Goal: Check status: Check status

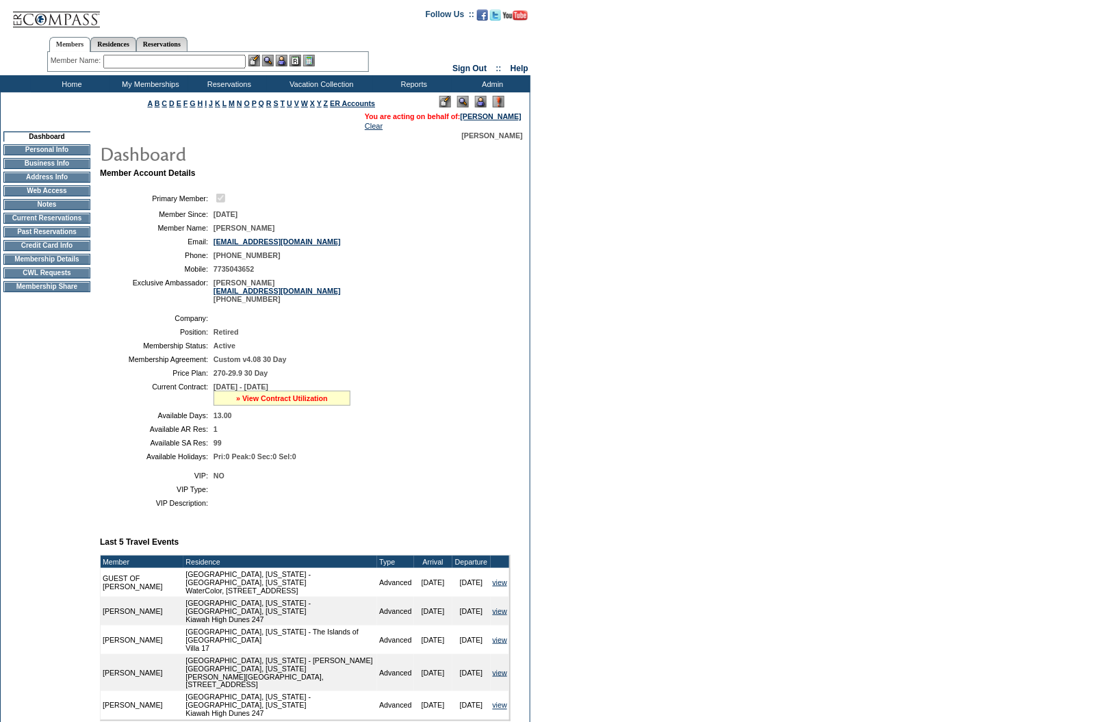
click at [296, 402] on link "» View Contract Utilization" at bounding box center [282, 398] width 92 height 8
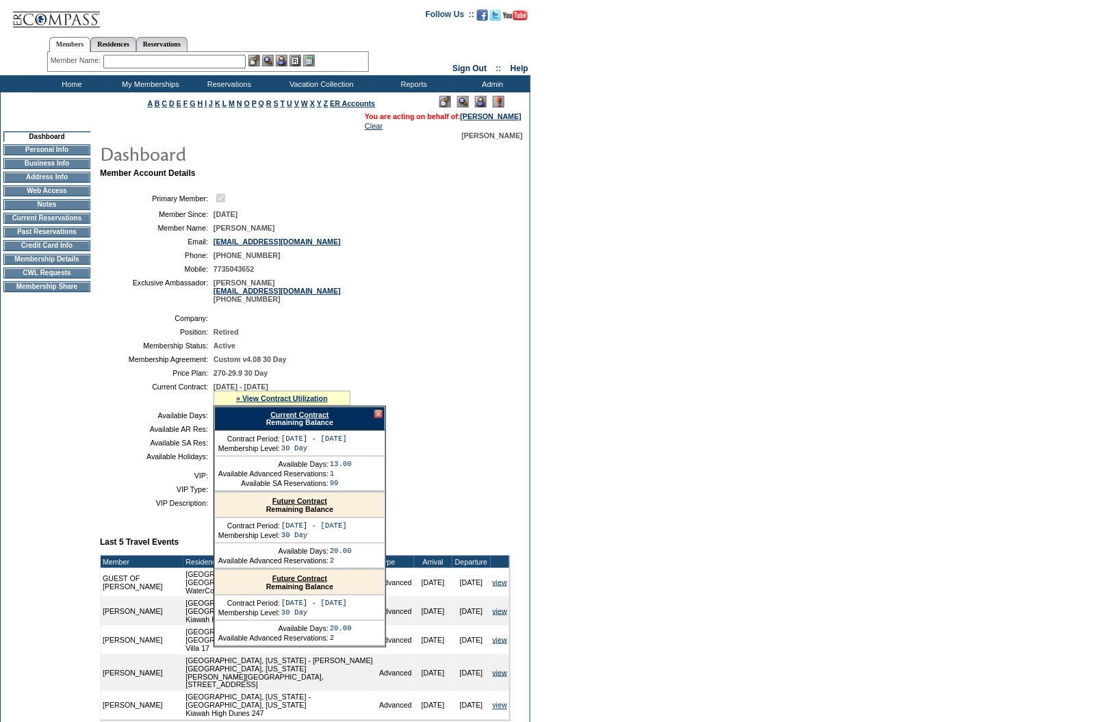
click at [313, 419] on link "Current Contract" at bounding box center [299, 415] width 58 height 8
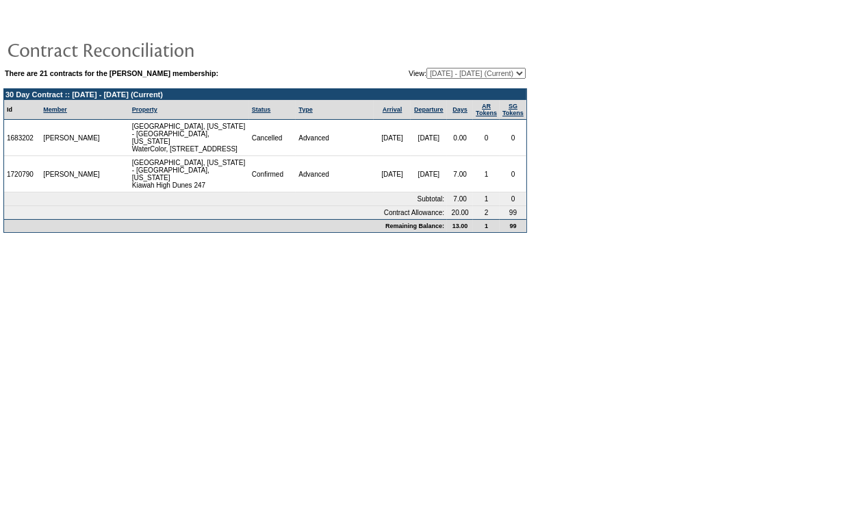
click at [518, 74] on select "[DATE] - [DATE] [DATE] - [DATE] [DATE] - [DATE] [DATE] - [DATE] [DATE] - [DATE]…" at bounding box center [475, 73] width 99 height 11
select select "122829"
click at [426, 68] on select "[DATE] - [DATE] [DATE] - [DATE] [DATE] - [DATE] [DATE] - [DATE] [DATE] - [DATE]…" at bounding box center [475, 73] width 99 height 11
